Goal: Information Seeking & Learning: Understand process/instructions

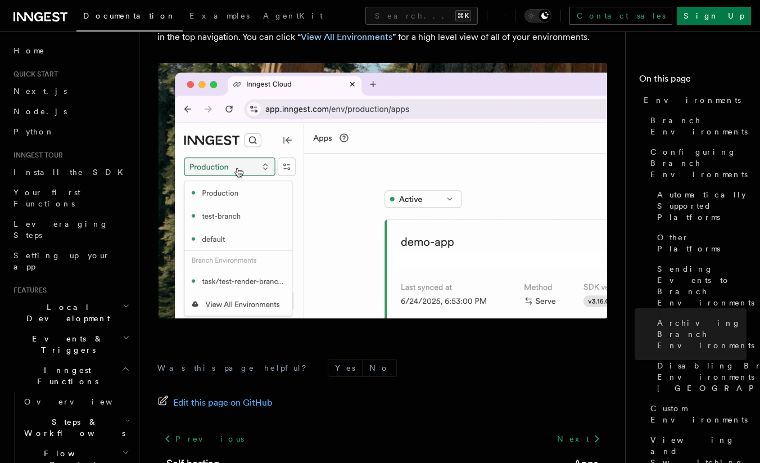
scroll to position [2706, 0]
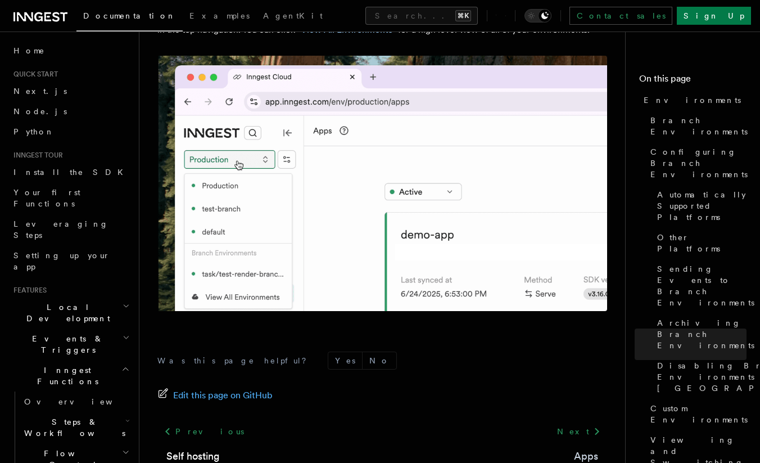
click at [585, 448] on link "Apps" at bounding box center [586, 456] width 24 height 16
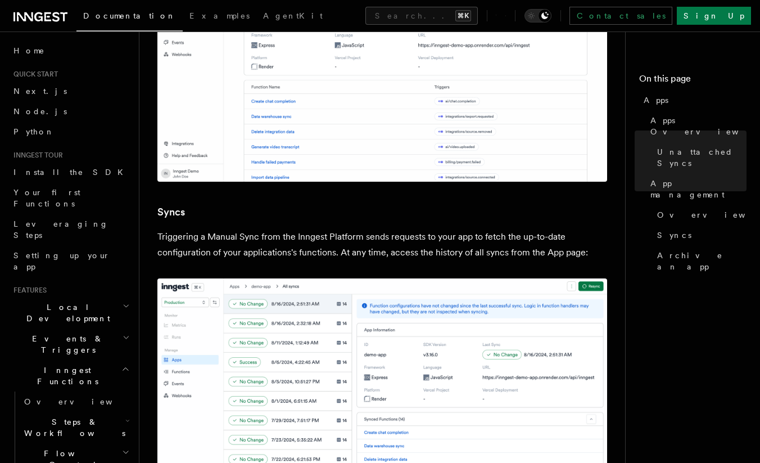
scroll to position [1316, 0]
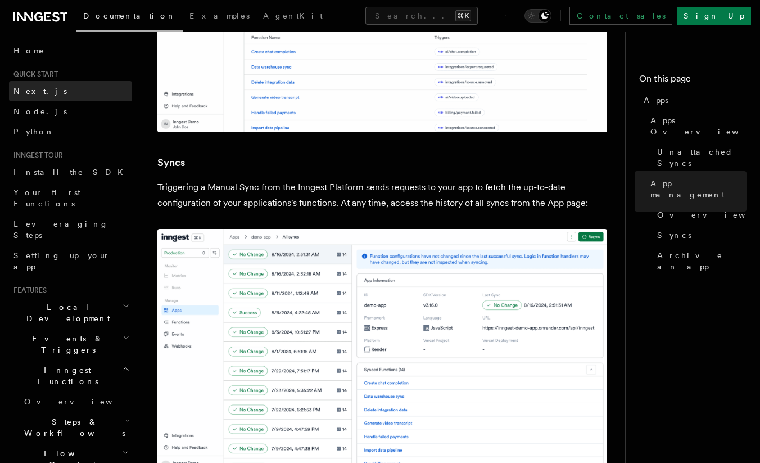
click at [21, 94] on span "Next.js" at bounding box center [39, 91] width 53 height 9
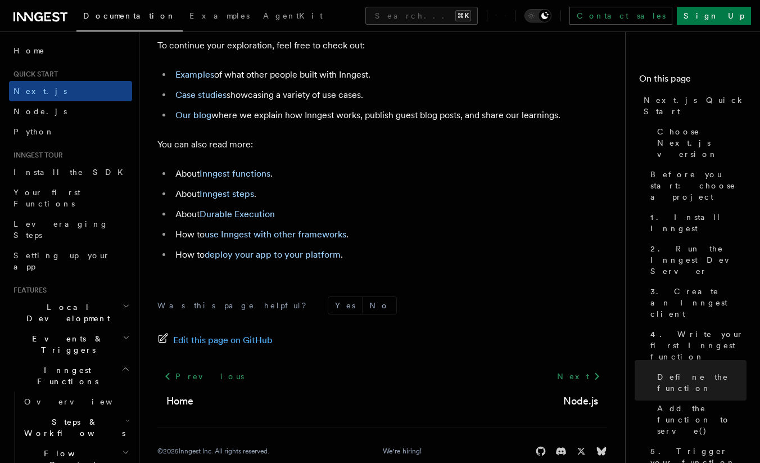
scroll to position [7119, 0]
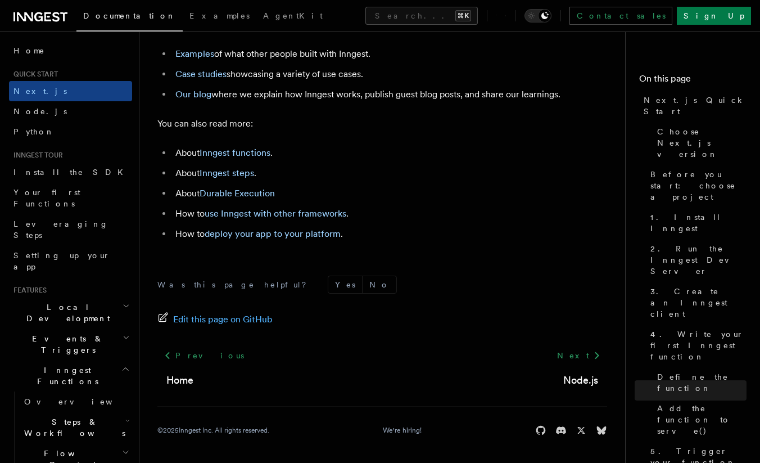
click at [119, 297] on h2 "Local Development" at bounding box center [70, 312] width 123 height 31
click at [123, 301] on icon "button" at bounding box center [126, 305] width 7 height 9
click at [121, 364] on icon "button" at bounding box center [125, 368] width 8 height 9
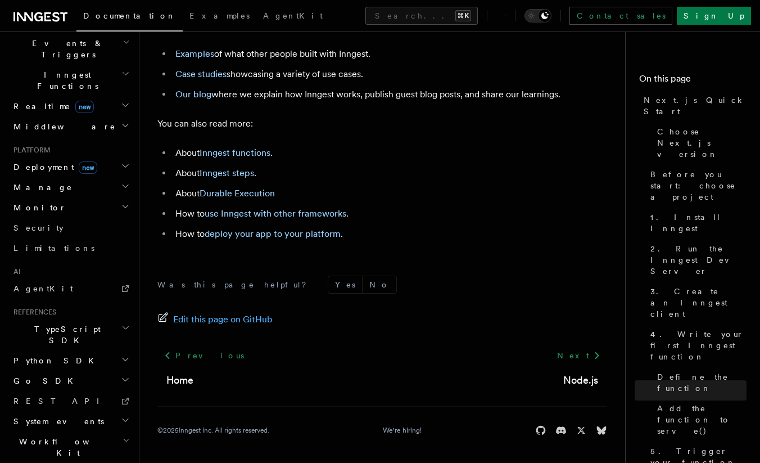
scroll to position [0, 0]
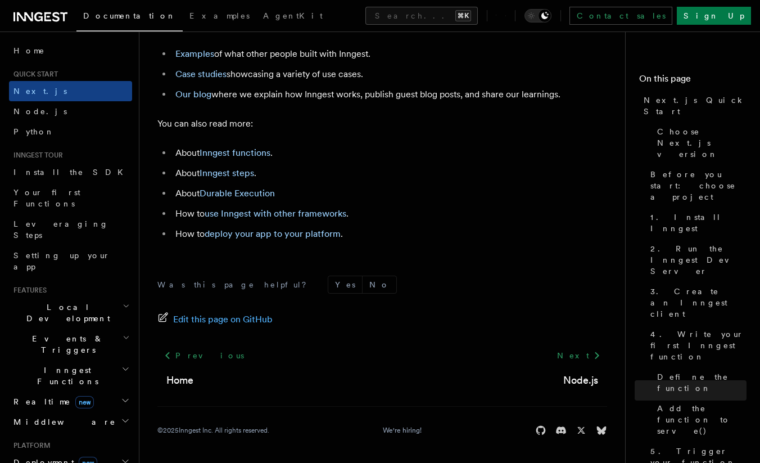
click at [123, 301] on icon "button" at bounding box center [126, 305] width 7 height 9
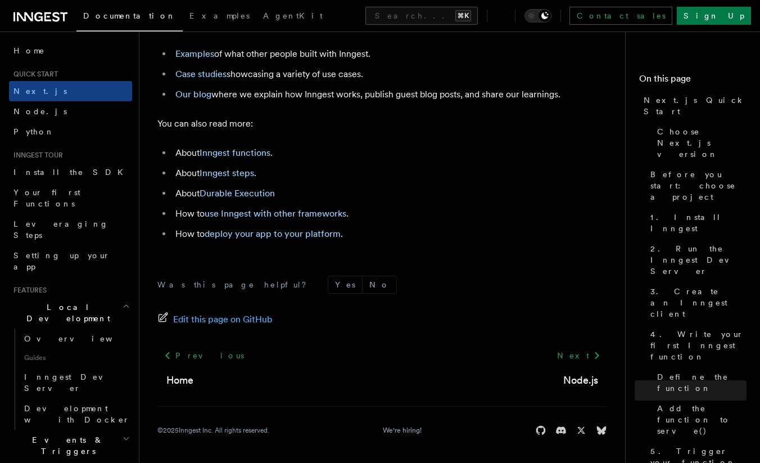
click at [123, 434] on icon "button" at bounding box center [126, 438] width 7 height 9
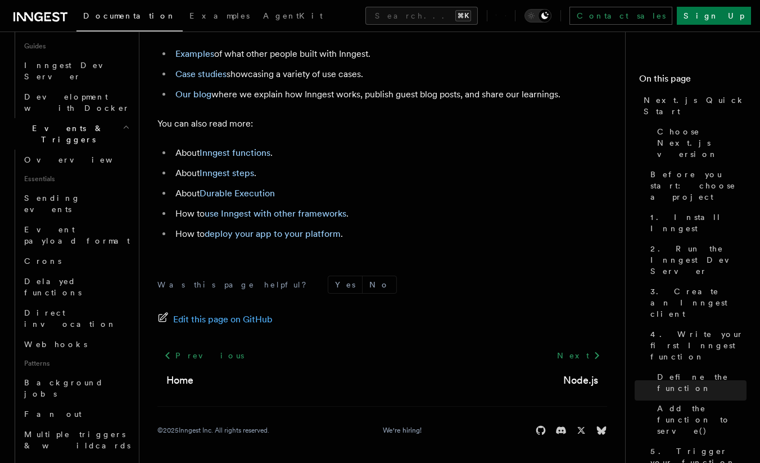
scroll to position [151, 0]
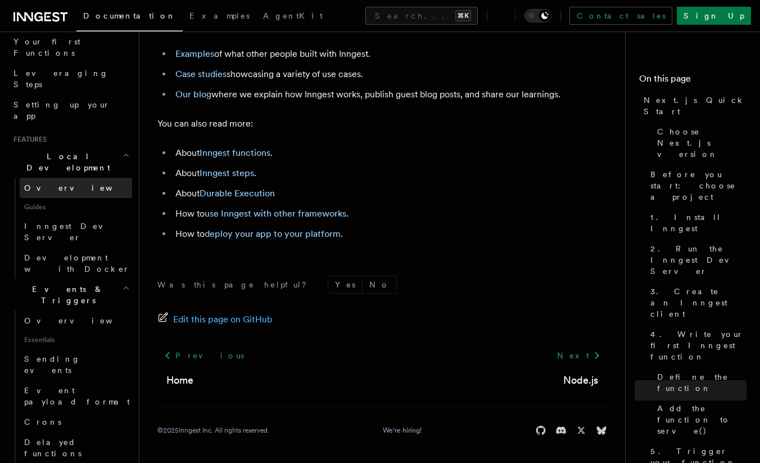
click at [63, 178] on link "Overview" at bounding box center [76, 188] width 112 height 20
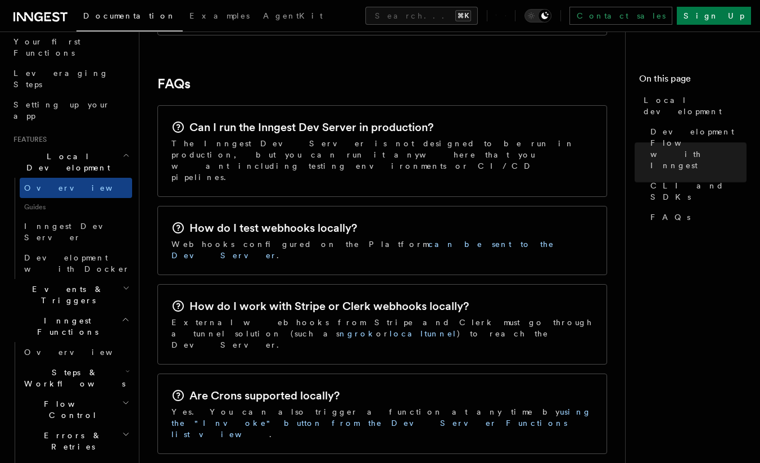
scroll to position [1845, 0]
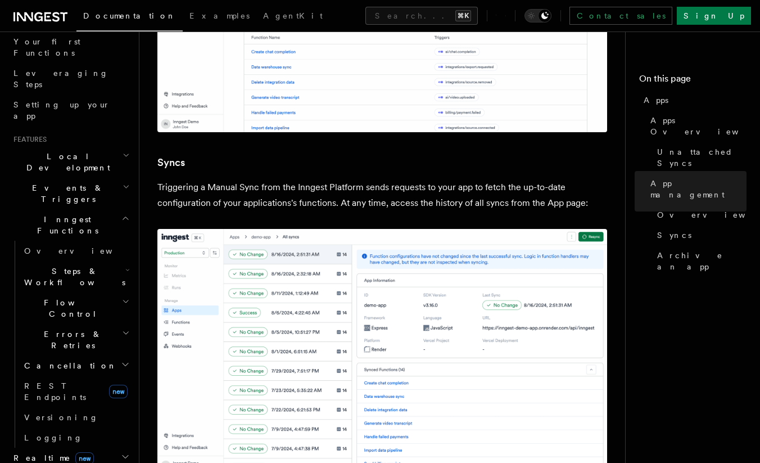
scroll to position [2348, 0]
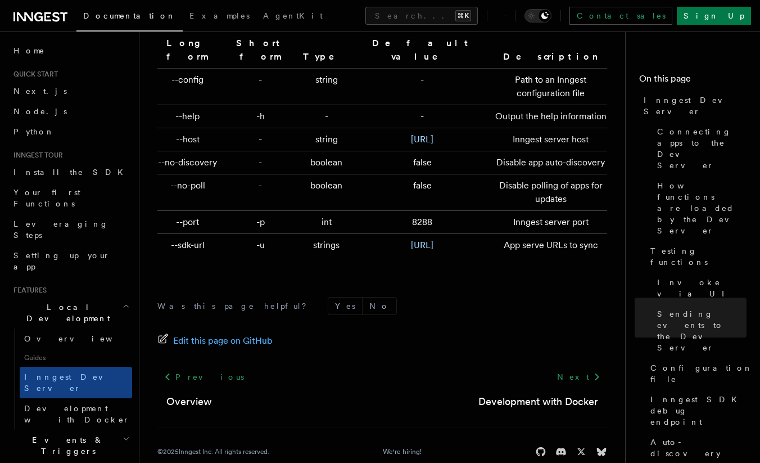
scroll to position [3804, 0]
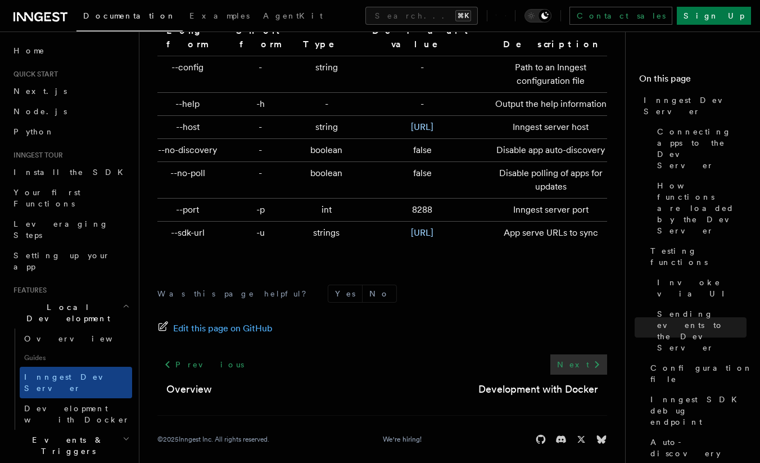
click at [583, 357] on link "Next" at bounding box center [579, 364] width 57 height 20
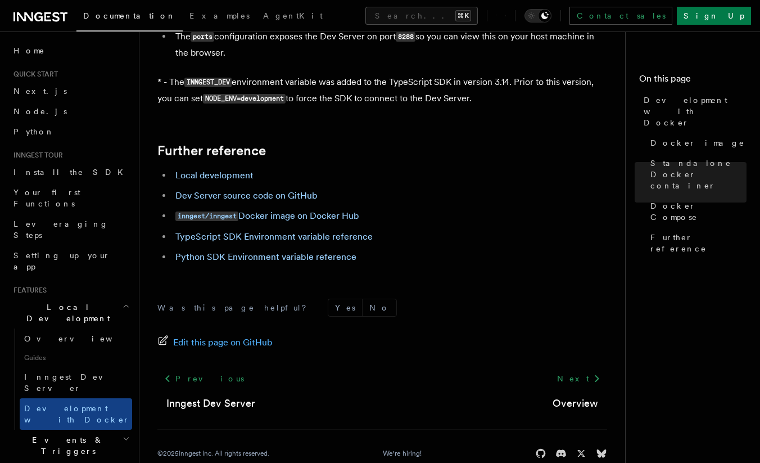
scroll to position [1193, 0]
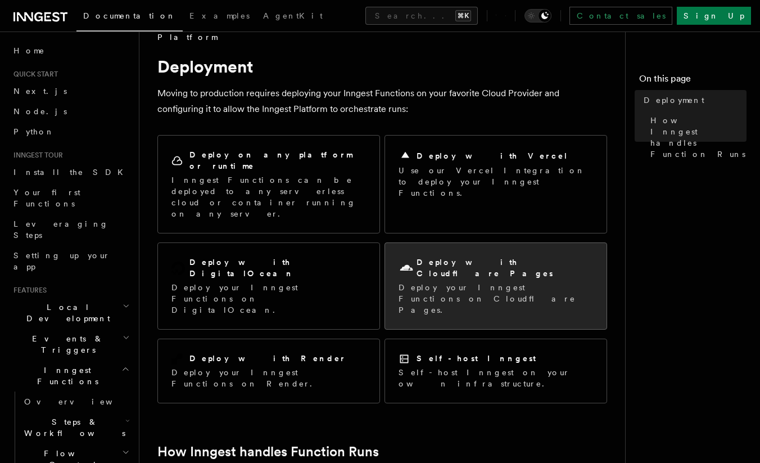
scroll to position [19, 0]
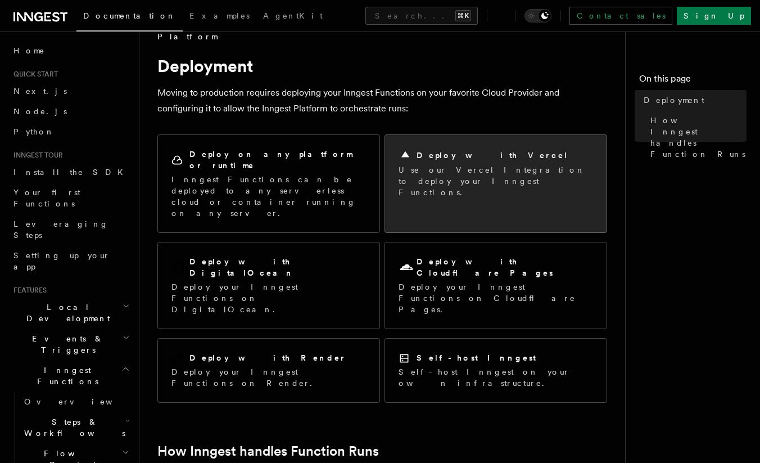
click at [486, 177] on p "Use our Vercel Integration to deploy your Inngest Functions." at bounding box center [496, 181] width 195 height 34
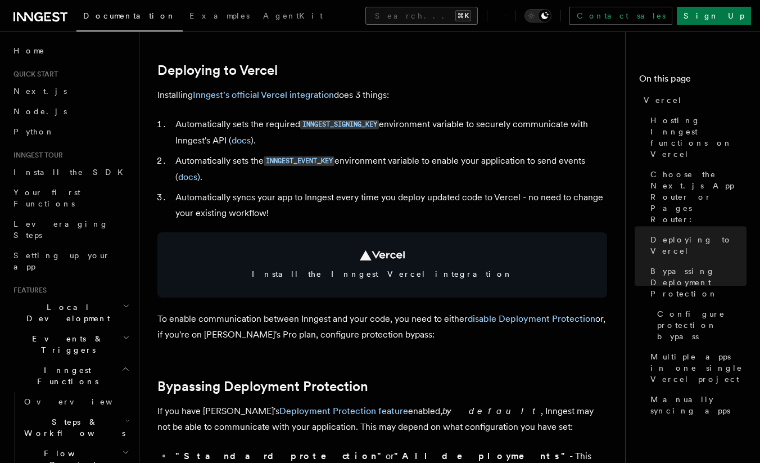
scroll to position [423, 0]
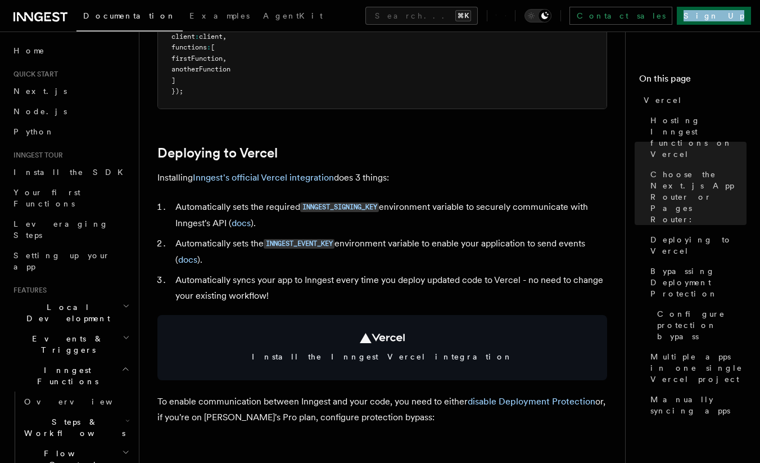
click at [733, 17] on link "Sign Up" at bounding box center [714, 16] width 74 height 18
click at [182, 263] on link "docs" at bounding box center [187, 259] width 19 height 11
